Goal: Information Seeking & Learning: Learn about a topic

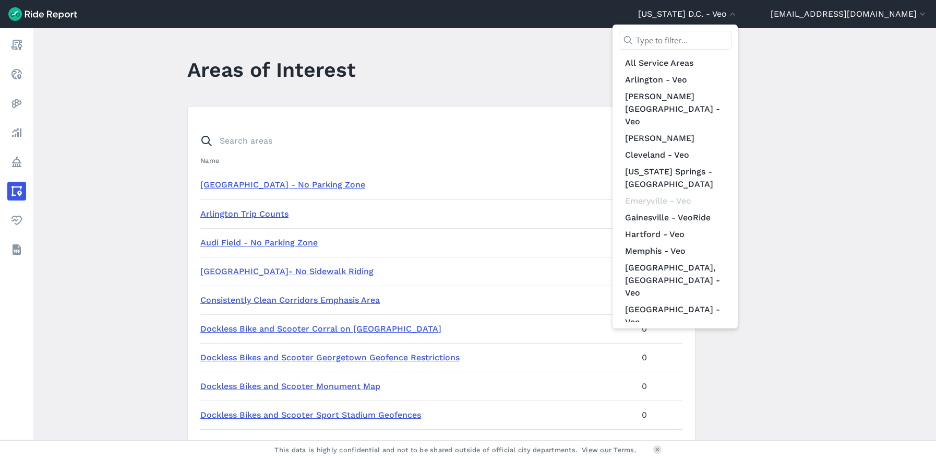
scroll to position [134, 0]
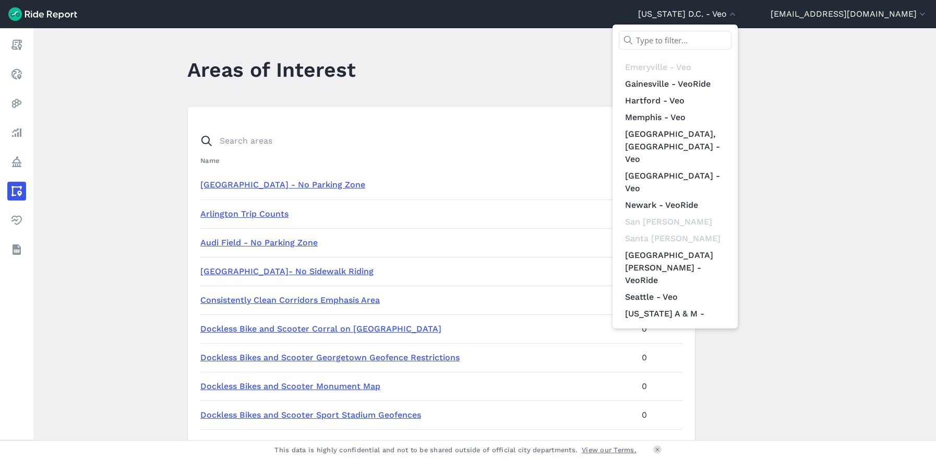
click at [708, 376] on link "[GEOGRAPHIC_DATA][US_STATE] - VeoRide" at bounding box center [675, 390] width 113 height 29
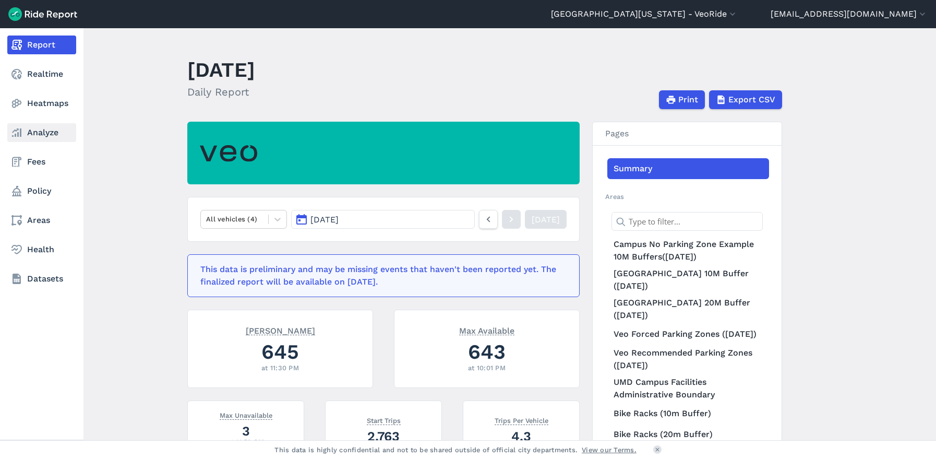
click at [39, 137] on link "Analyze" at bounding box center [41, 132] width 69 height 19
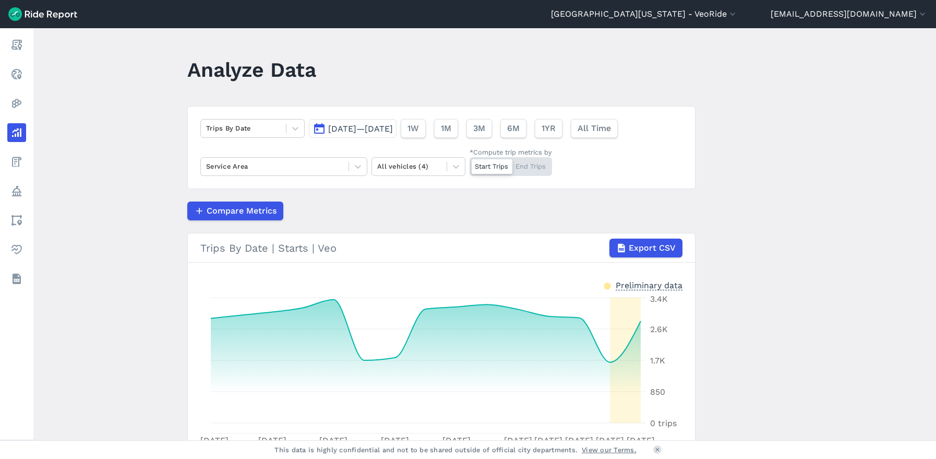
click at [393, 128] on span "[DATE]—[DATE]" at bounding box center [360, 129] width 65 height 10
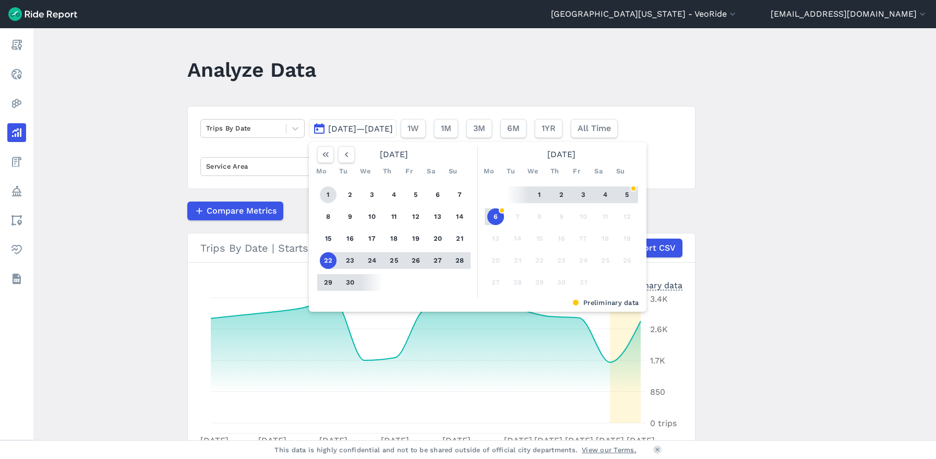
click at [326, 194] on button "1" at bounding box center [328, 194] width 17 height 17
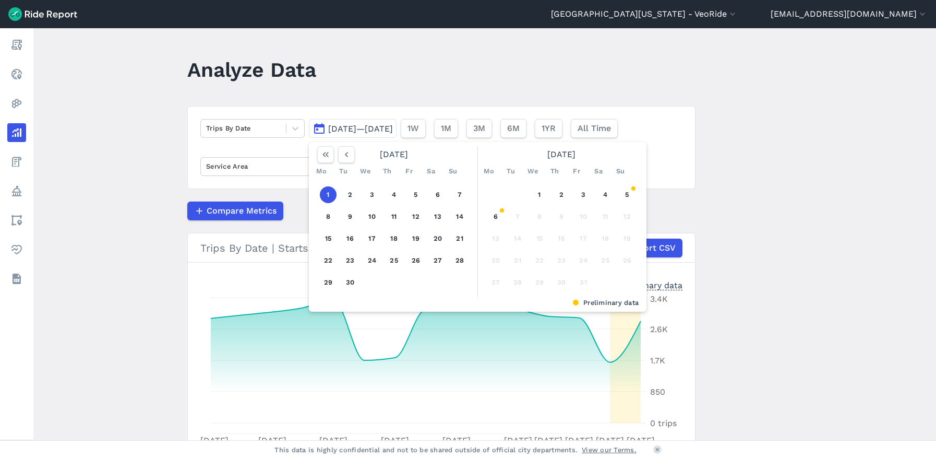
click at [326, 194] on button "1" at bounding box center [328, 194] width 17 height 17
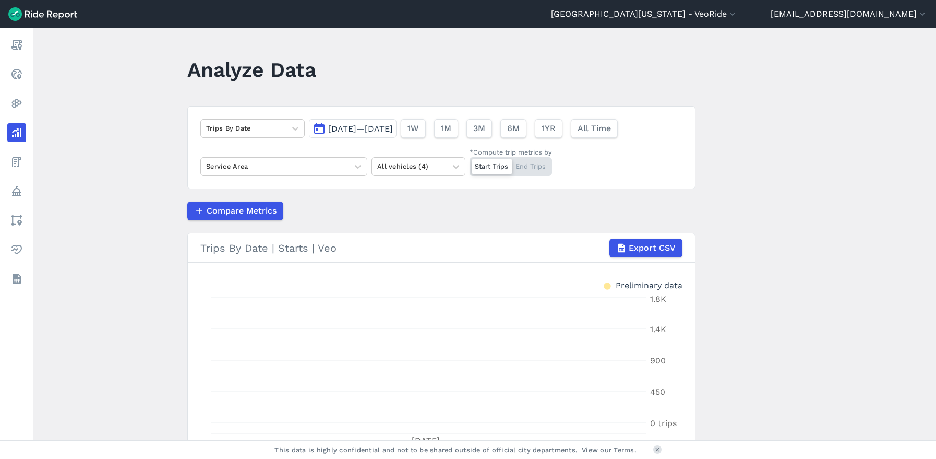
click at [393, 129] on span "[DATE]—[DATE]" at bounding box center [360, 129] width 65 height 10
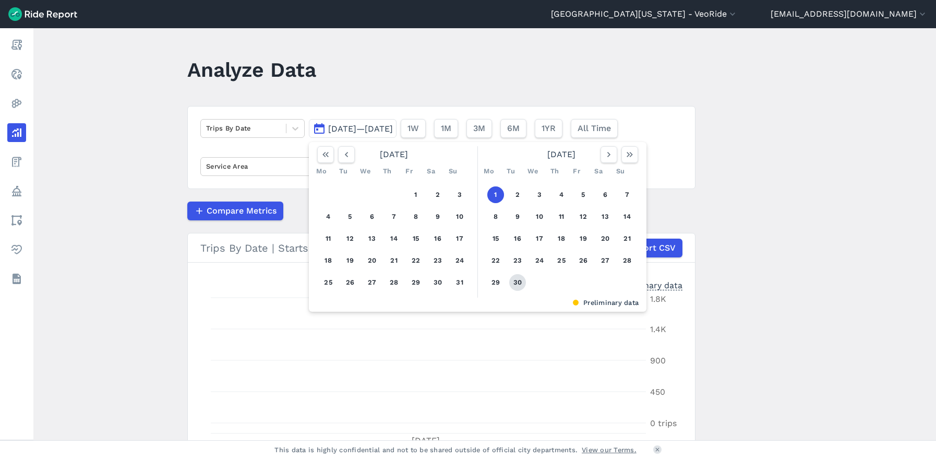
click at [517, 281] on button "30" at bounding box center [517, 282] width 17 height 17
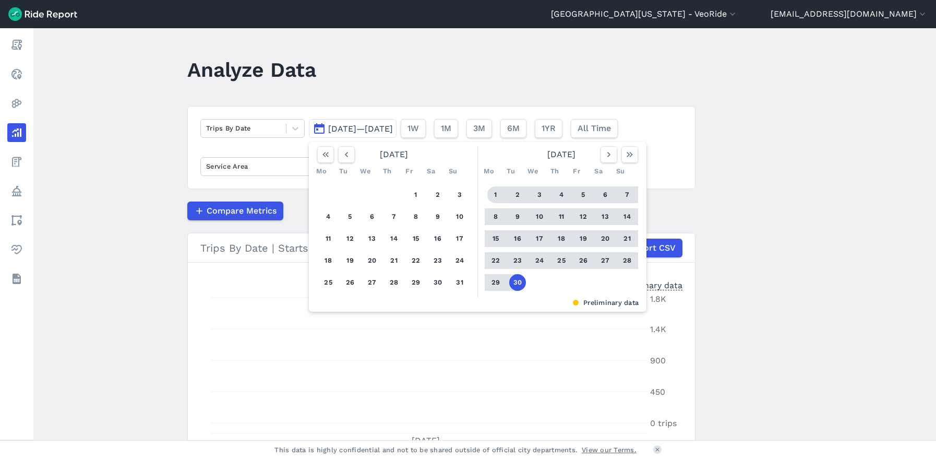
click at [490, 191] on button "1" at bounding box center [495, 194] width 17 height 17
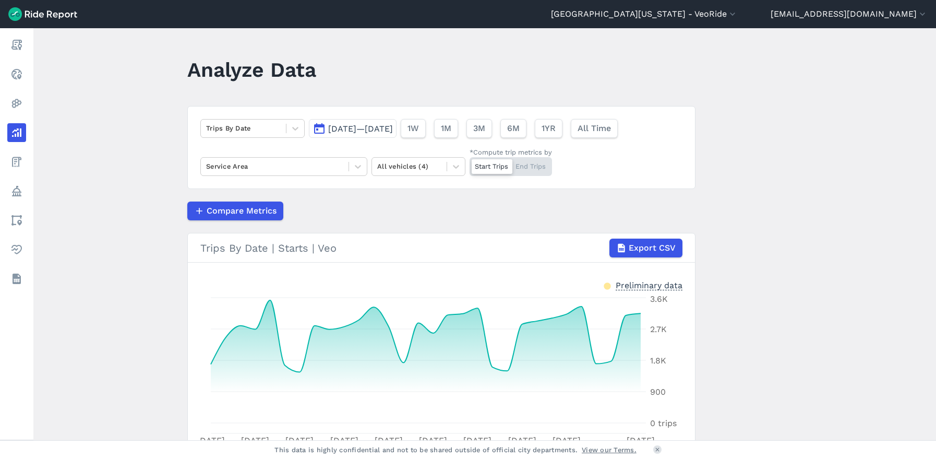
click at [817, 194] on main "Analyze Data Trips By Date [DATE]—[DATE] 1W 1M 3M 6M 1YR All Time Service Area …" at bounding box center [484, 234] width 903 height 412
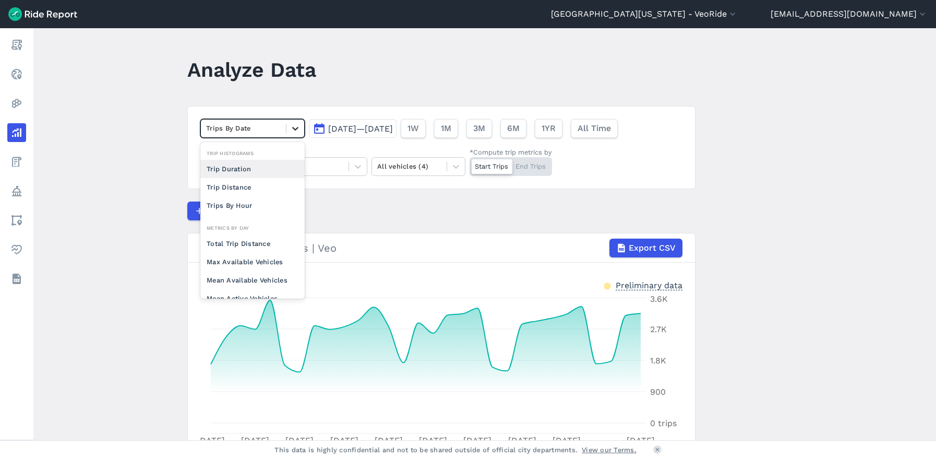
click at [294, 129] on icon at bounding box center [295, 128] width 10 height 10
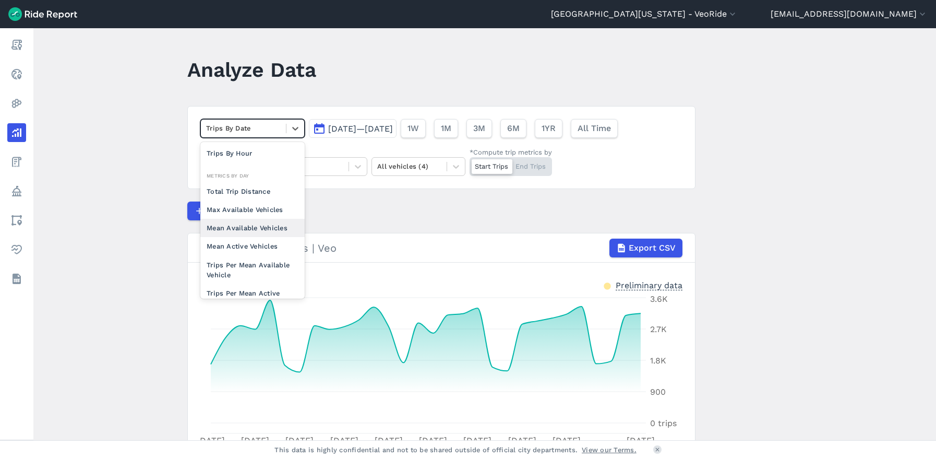
click at [242, 225] on div "Mean Available Vehicles" at bounding box center [252, 228] width 104 height 18
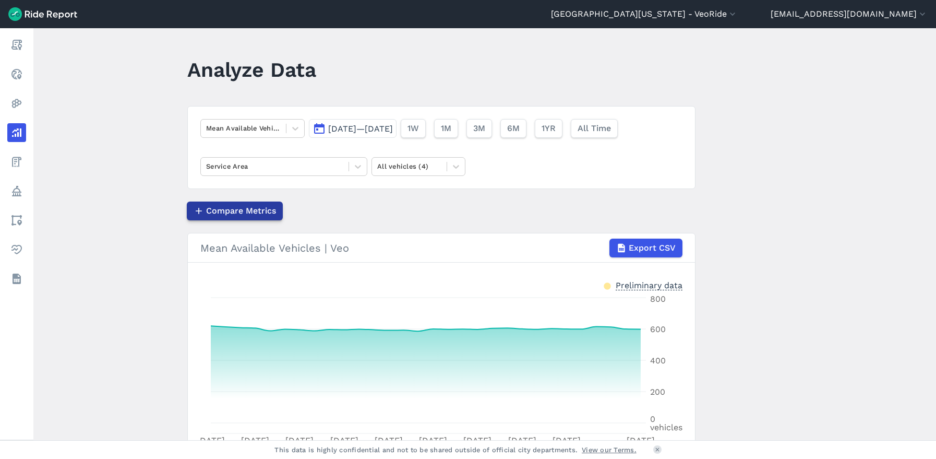
click at [217, 212] on span "Compare Metrics" at bounding box center [241, 211] width 70 height 13
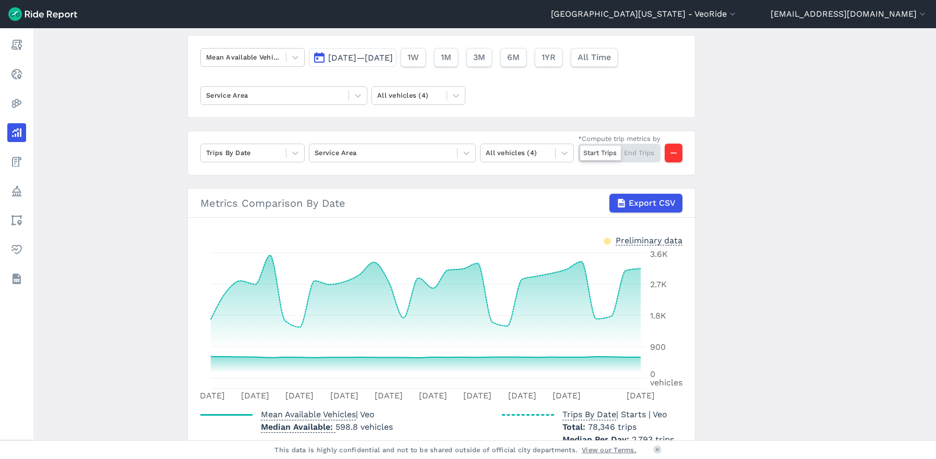
scroll to position [60, 0]
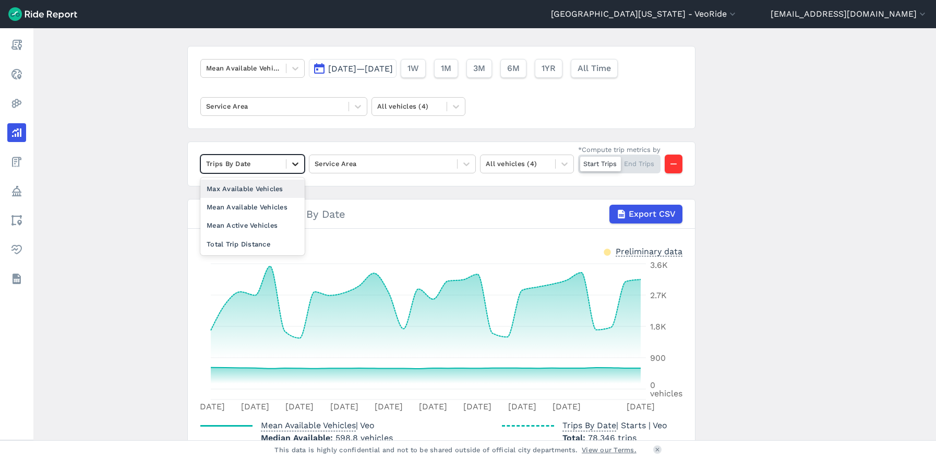
click at [297, 159] on icon at bounding box center [295, 164] width 10 height 10
click at [266, 203] on div "Mean Available Vehicles" at bounding box center [252, 207] width 104 height 18
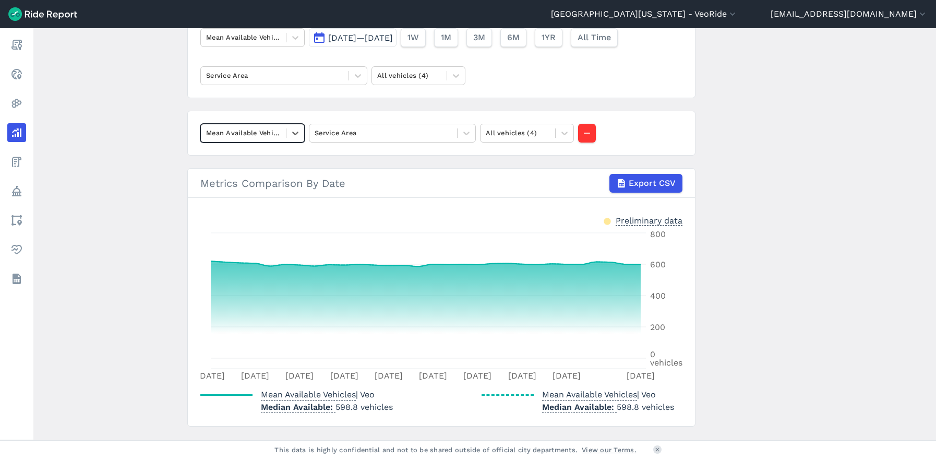
scroll to position [115, 0]
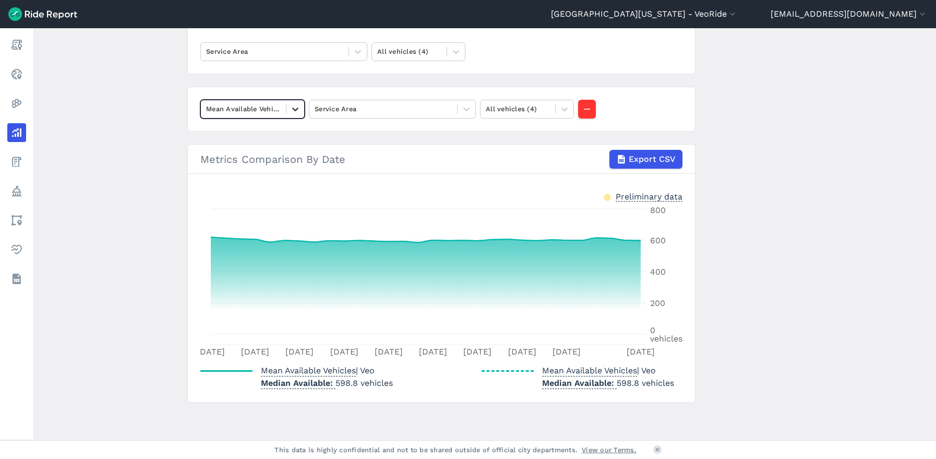
click at [291, 106] on icon at bounding box center [295, 109] width 10 height 10
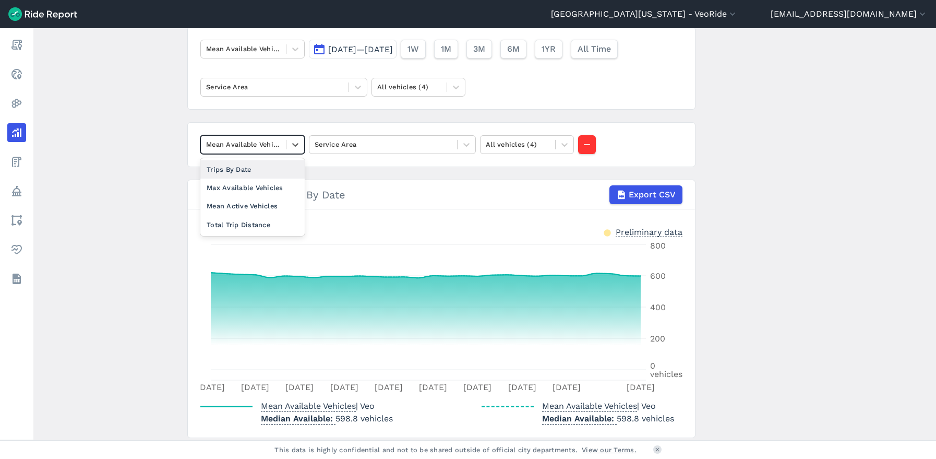
scroll to position [63, 0]
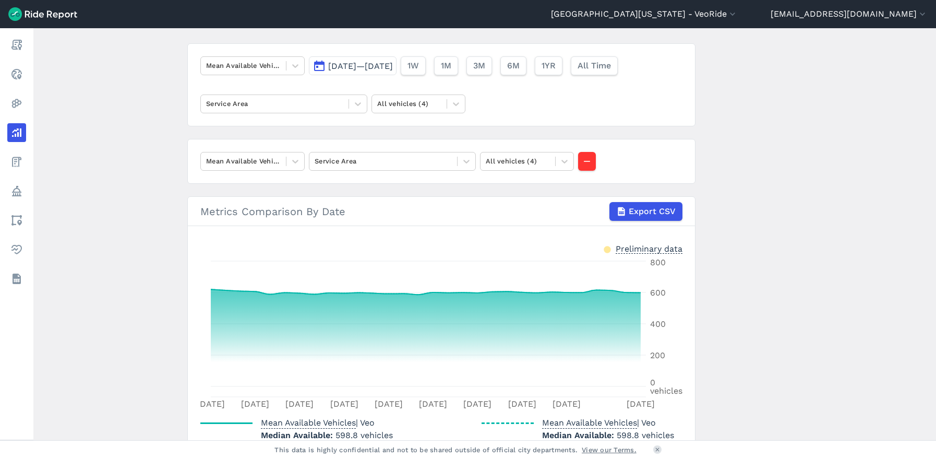
drag, startPoint x: 162, startPoint y: 154, endPoint x: 364, endPoint y: 121, distance: 204.6
click at [162, 154] on main "Analyze Data Mean Available Vehicles [DATE]—[DATE] 1W 1M 3M 6M 1YR All Time Ser…" at bounding box center [484, 234] width 903 height 412
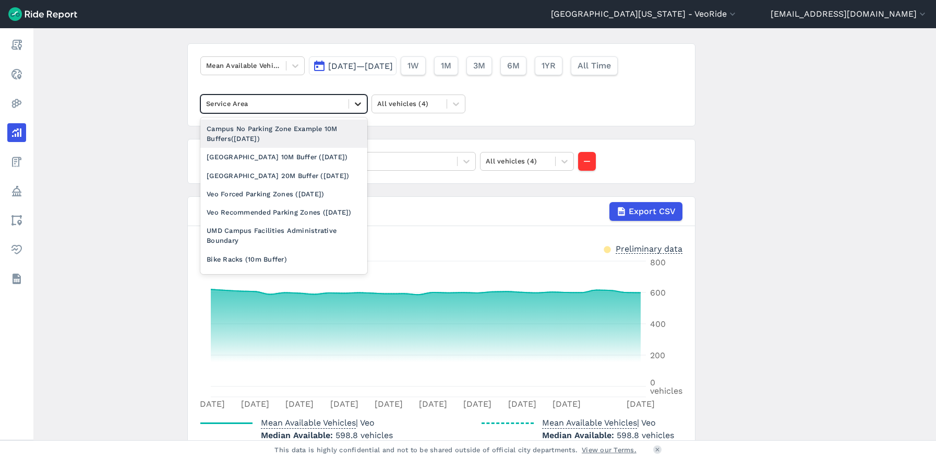
click at [358, 99] on icon at bounding box center [358, 104] width 10 height 10
click at [136, 157] on main "Analyze Data Mean Available Vehicles [DATE]—[DATE] 1W 1M 3M 6M 1YR All Time opt…" at bounding box center [484, 234] width 903 height 412
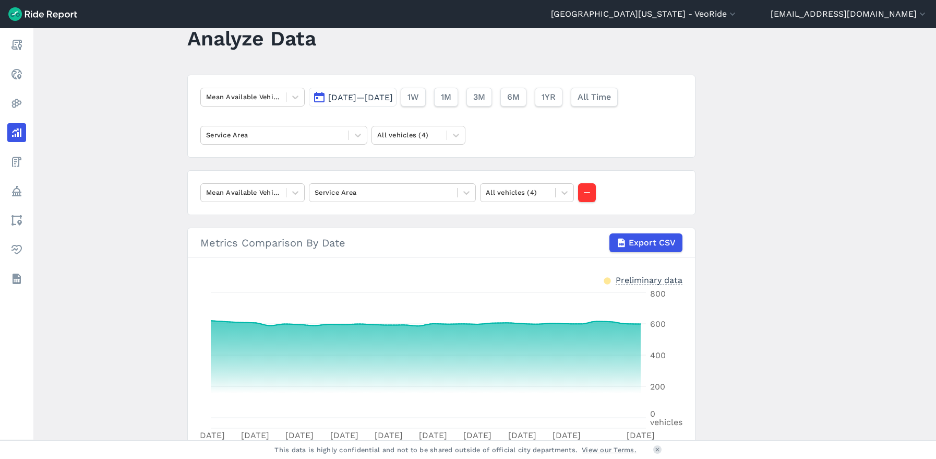
scroll to position [0, 0]
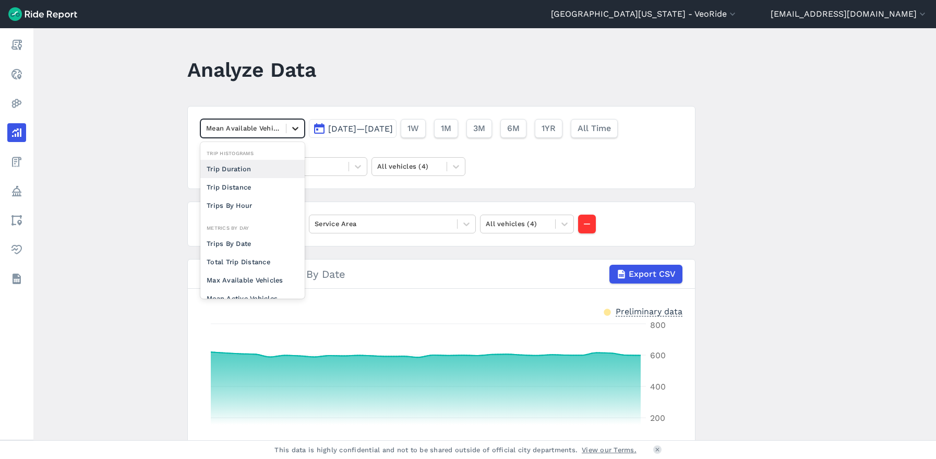
click at [298, 134] on div at bounding box center [295, 128] width 18 height 18
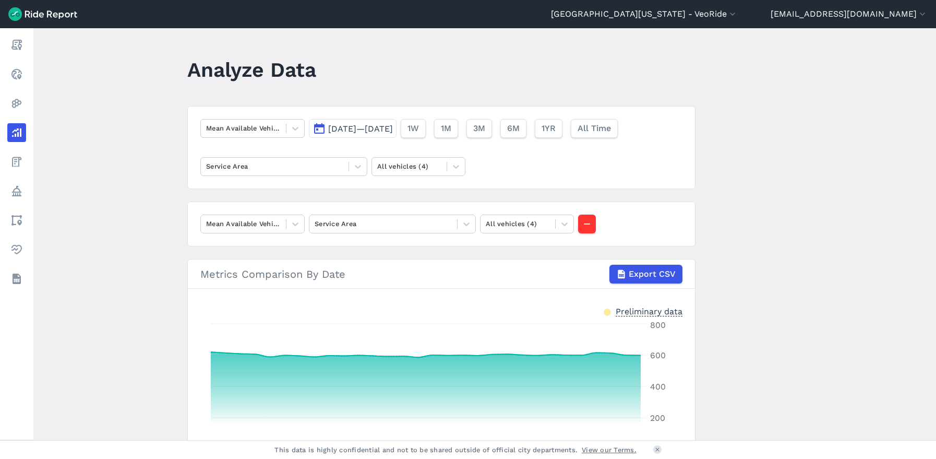
click at [570, 159] on div "Mean Available Vehicles [DATE]—[DATE] 1W 1M 3M 6M 1YR All Time Service Area All…" at bounding box center [441, 147] width 508 height 83
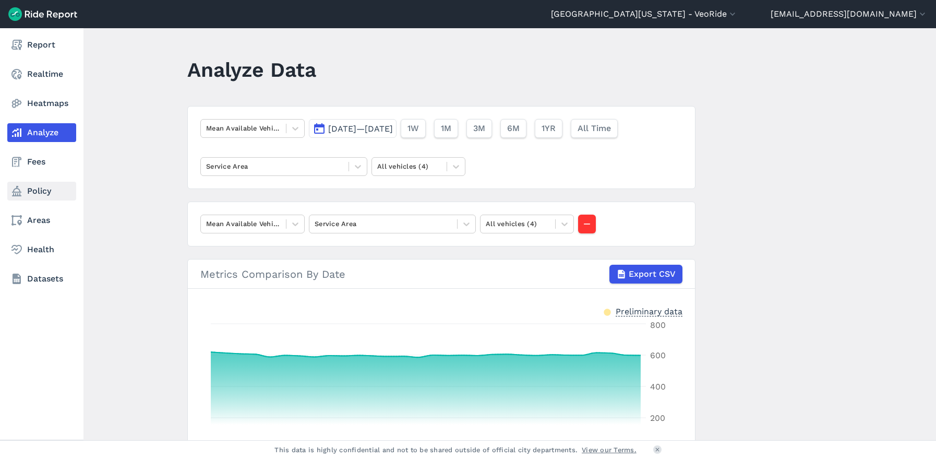
click at [33, 197] on link "Policy" at bounding box center [41, 191] width 69 height 19
